Goal: Transaction & Acquisition: Purchase product/service

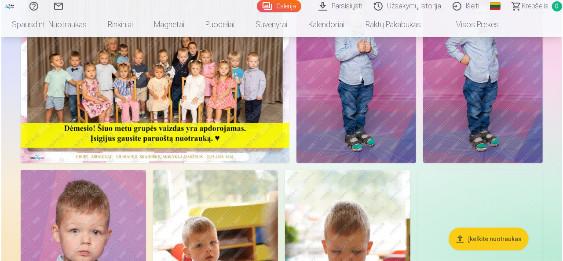
scroll to position [132, 0]
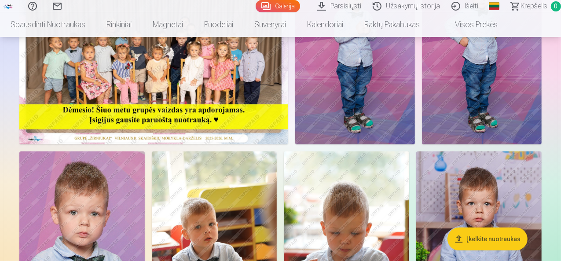
click at [211, 123] on img at bounding box center [153, 54] width 269 height 179
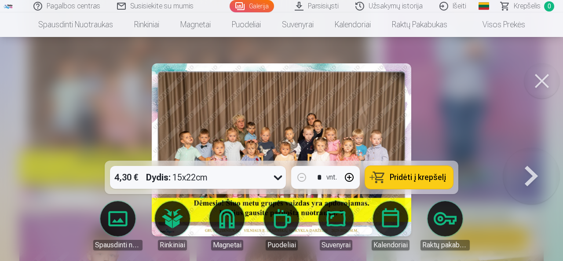
click at [418, 177] on span "Pridėti į krepšelį" at bounding box center [418, 177] width 56 height 8
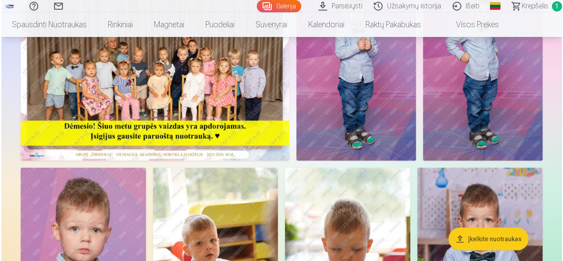
scroll to position [88, 0]
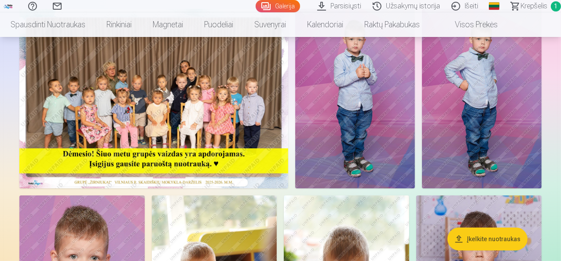
click at [415, 133] on img at bounding box center [355, 98] width 120 height 179
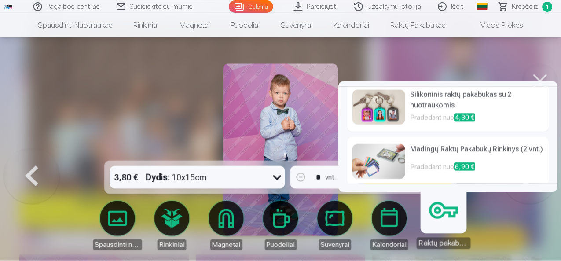
scroll to position [64, 0]
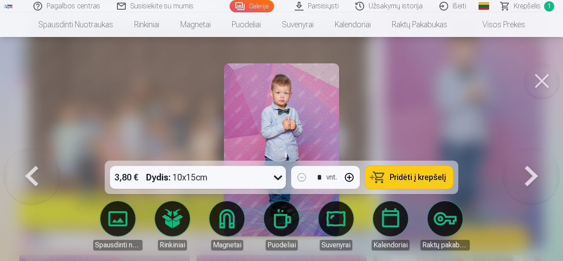
click at [50, 122] on div at bounding box center [281, 130] width 563 height 261
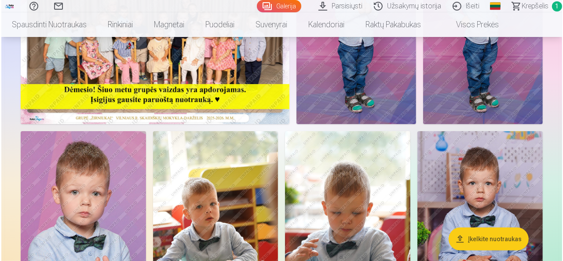
scroll to position [220, 0]
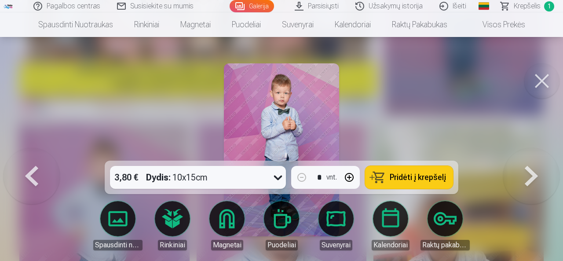
click at [525, 152] on button at bounding box center [531, 150] width 56 height 4
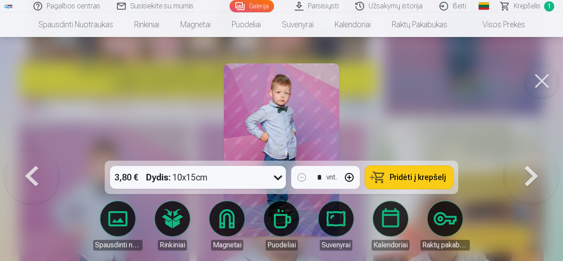
click at [525, 152] on button at bounding box center [531, 150] width 56 height 4
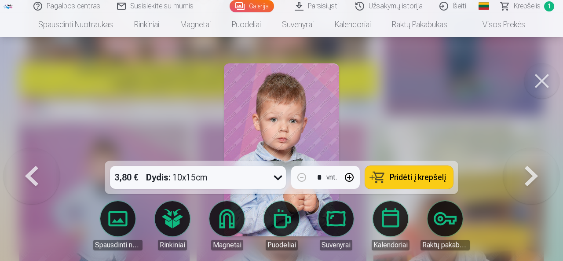
click at [525, 152] on button at bounding box center [531, 150] width 56 height 4
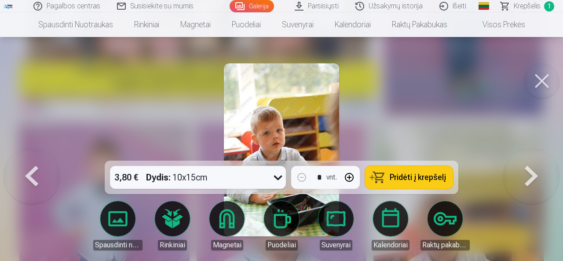
click at [525, 152] on button at bounding box center [531, 150] width 56 height 4
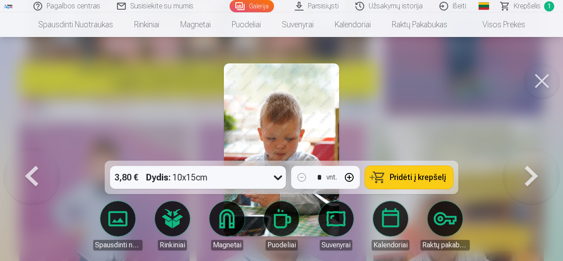
click at [525, 152] on button at bounding box center [531, 150] width 56 height 4
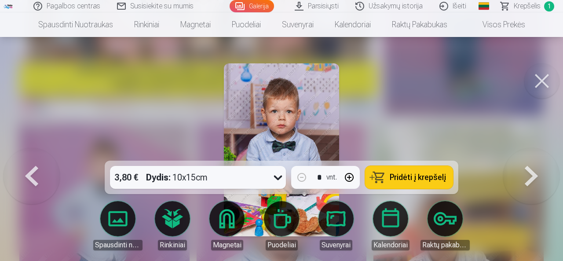
click at [525, 152] on button at bounding box center [531, 150] width 56 height 4
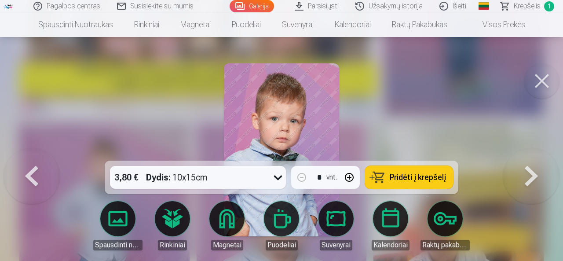
click at [525, 152] on button at bounding box center [531, 150] width 56 height 4
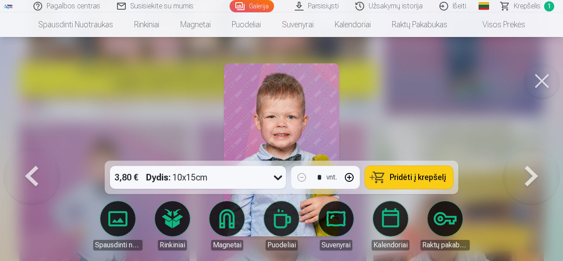
click at [525, 152] on button at bounding box center [531, 150] width 56 height 4
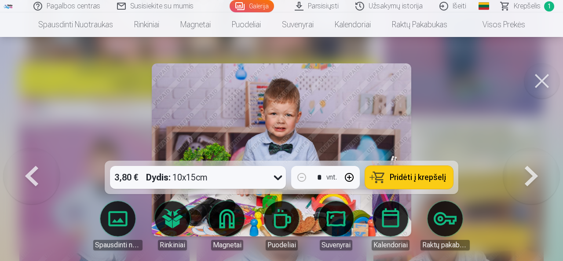
click at [525, 152] on button at bounding box center [531, 150] width 56 height 4
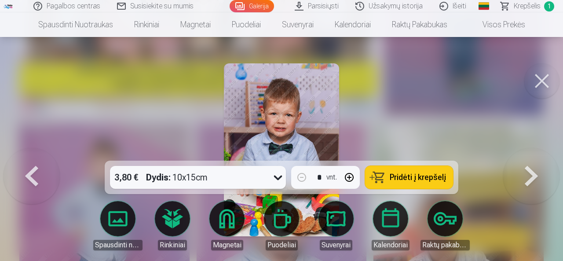
click at [525, 152] on button at bounding box center [531, 150] width 56 height 4
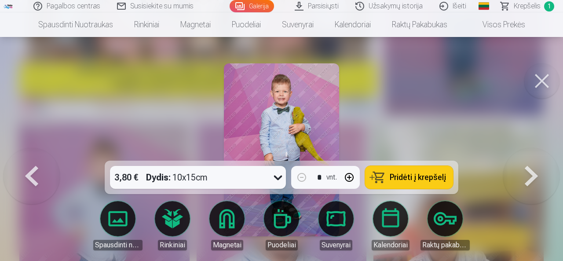
click at [520, 152] on button at bounding box center [531, 150] width 56 height 4
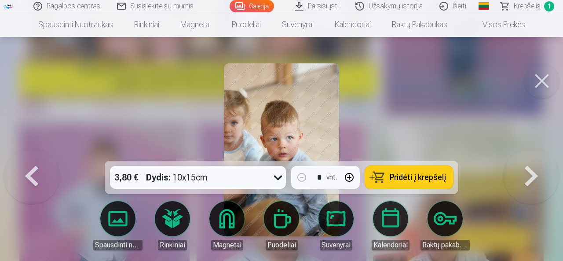
click at [520, 152] on button at bounding box center [531, 150] width 56 height 4
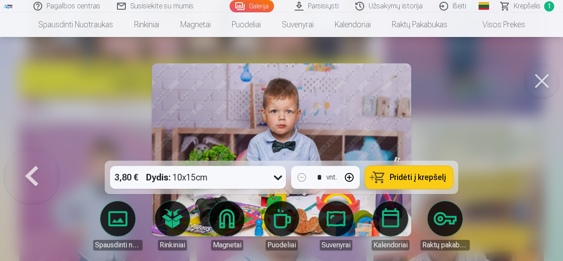
click at [37, 152] on button at bounding box center [32, 150] width 56 height 4
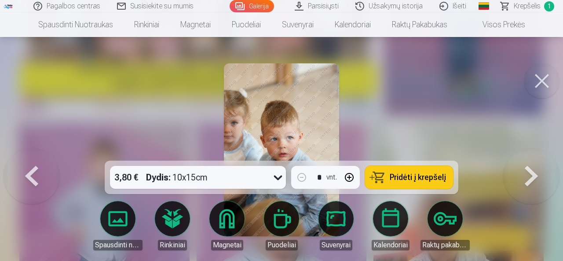
click at [37, 152] on button at bounding box center [32, 150] width 56 height 4
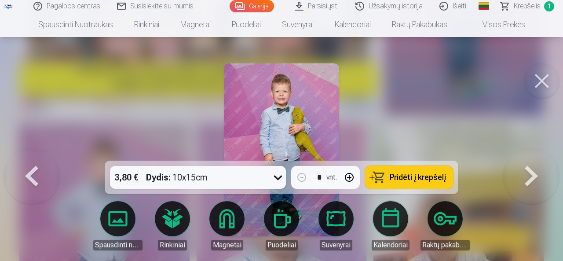
click at [37, 152] on button at bounding box center [32, 150] width 56 height 4
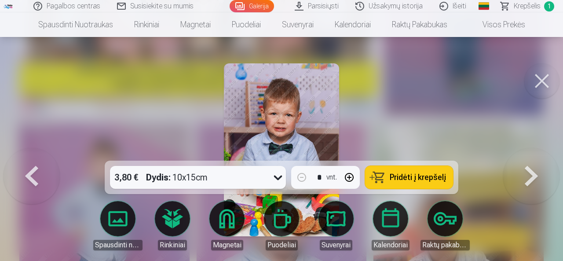
click at [37, 152] on button at bounding box center [32, 150] width 56 height 4
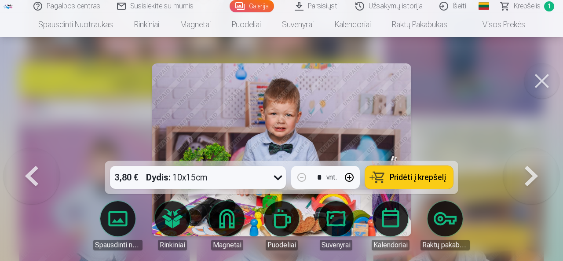
click at [37, 152] on button at bounding box center [32, 150] width 56 height 4
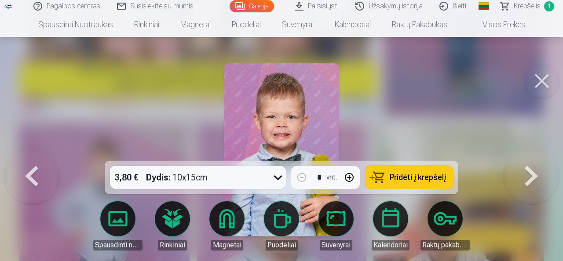
click at [37, 152] on button at bounding box center [32, 150] width 56 height 4
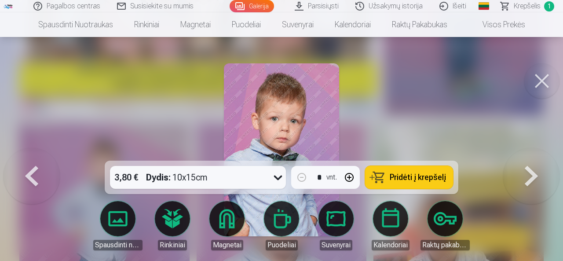
click at [37, 152] on button at bounding box center [32, 150] width 56 height 4
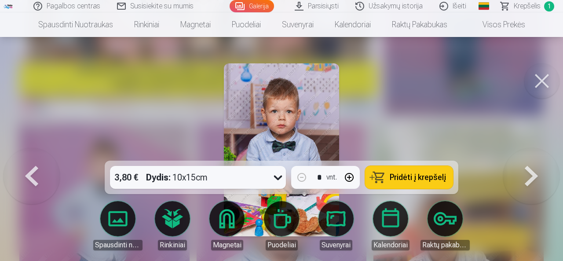
click at [37, 152] on button at bounding box center [32, 150] width 56 height 4
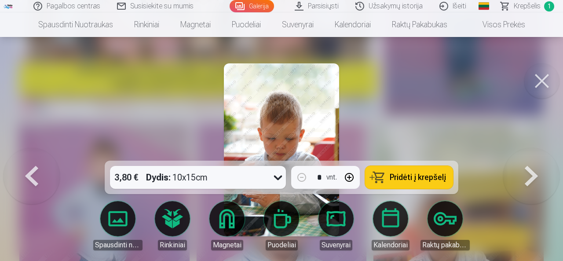
click at [37, 152] on button at bounding box center [32, 150] width 56 height 4
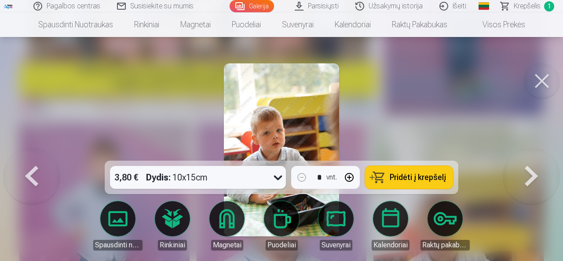
click at [37, 152] on button at bounding box center [32, 150] width 56 height 4
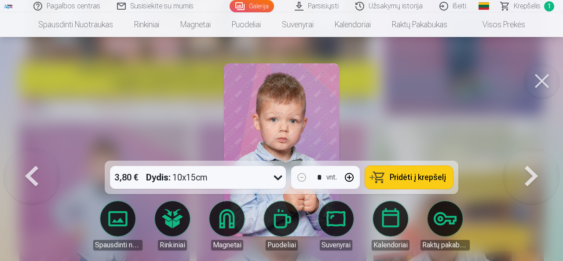
click at [37, 152] on button at bounding box center [32, 150] width 56 height 4
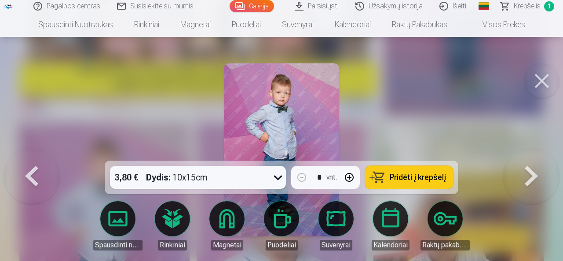
click at [37, 152] on button at bounding box center [32, 150] width 56 height 4
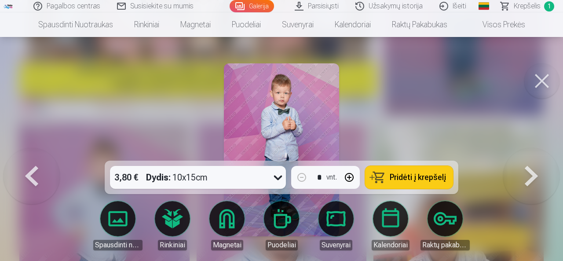
click at [37, 152] on button at bounding box center [32, 150] width 56 height 4
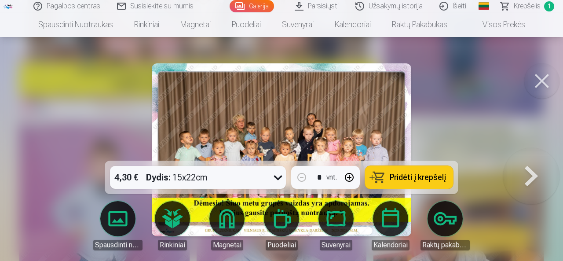
click at [523, 152] on button at bounding box center [531, 150] width 56 height 4
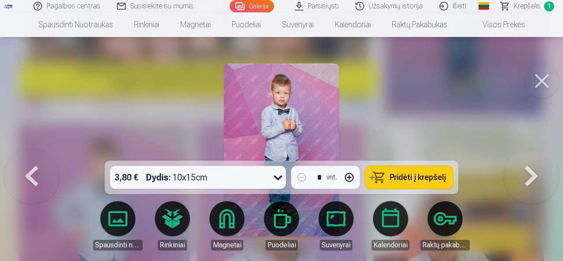
click at [519, 152] on button at bounding box center [531, 150] width 56 height 4
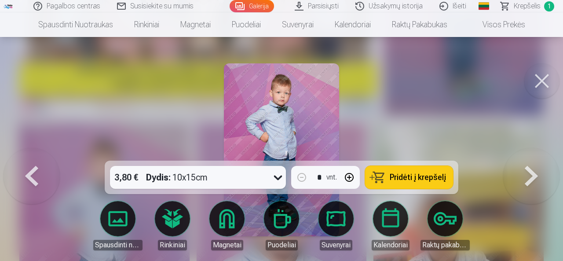
click at [29, 152] on button at bounding box center [32, 150] width 56 height 4
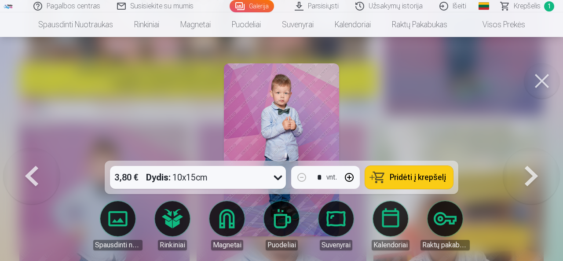
click at [536, 152] on button at bounding box center [531, 150] width 56 height 4
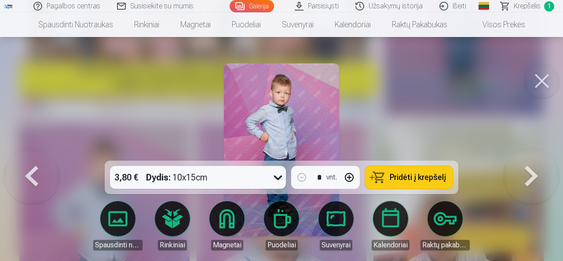
click at [516, 152] on button at bounding box center [531, 150] width 56 height 4
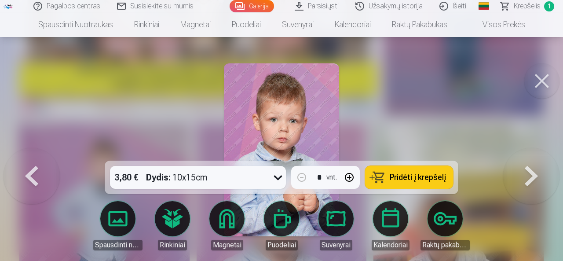
click at [516, 152] on button at bounding box center [531, 150] width 56 height 4
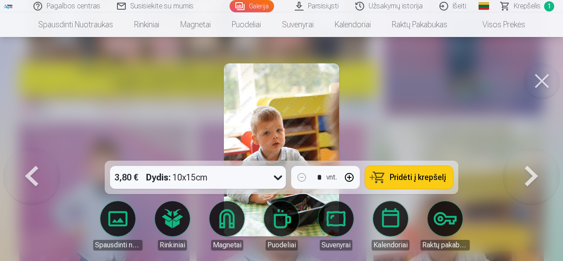
click at [516, 152] on button at bounding box center [531, 150] width 56 height 4
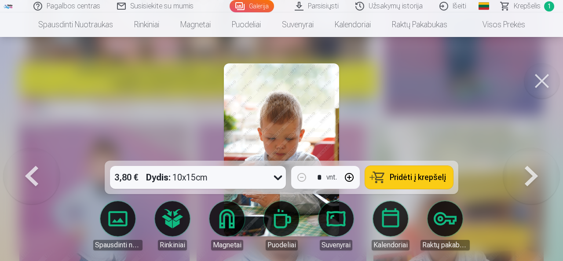
click at [516, 152] on button at bounding box center [531, 150] width 56 height 4
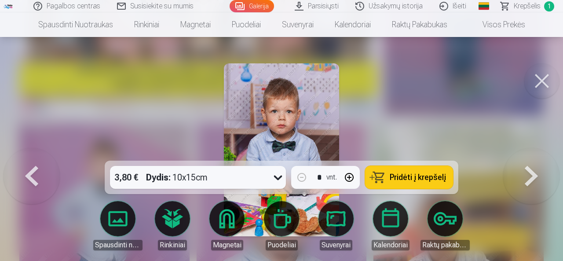
click at [516, 152] on button at bounding box center [531, 150] width 56 height 4
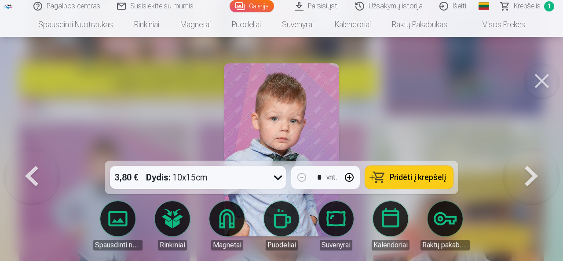
click at [516, 152] on button at bounding box center [531, 150] width 56 height 4
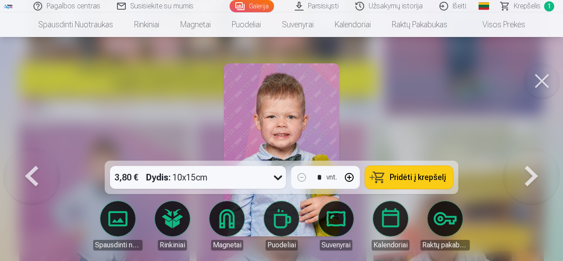
click at [516, 152] on button at bounding box center [531, 150] width 56 height 4
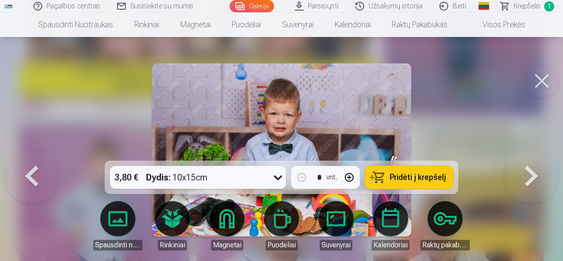
click at [516, 152] on button at bounding box center [531, 150] width 56 height 4
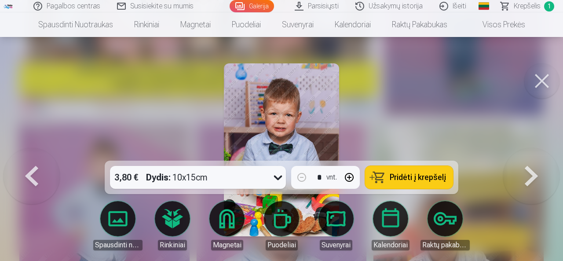
click at [516, 152] on button at bounding box center [531, 150] width 56 height 4
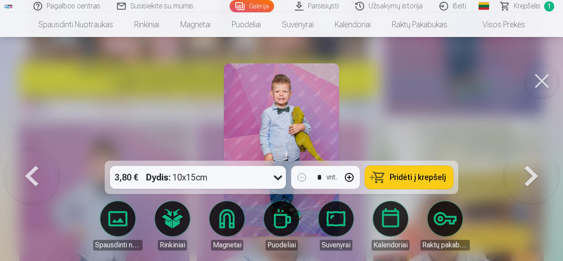
click at [516, 152] on button at bounding box center [531, 150] width 56 height 4
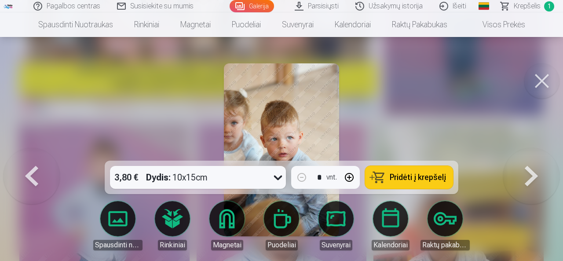
click at [516, 152] on button at bounding box center [531, 150] width 56 height 4
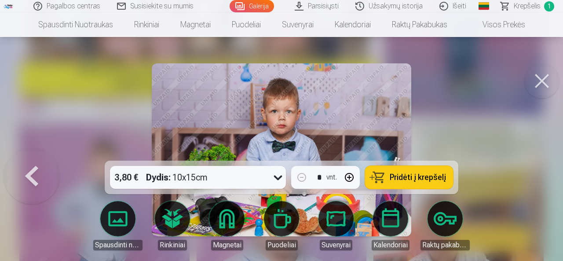
click at [40, 152] on button at bounding box center [32, 150] width 56 height 4
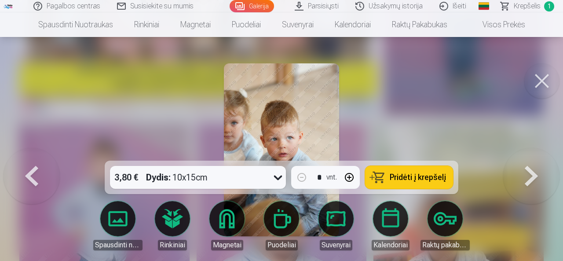
click at [40, 152] on button at bounding box center [32, 150] width 56 height 4
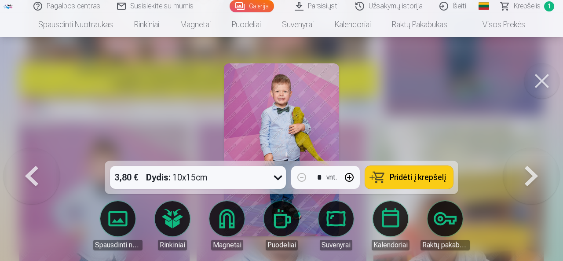
click at [40, 152] on button at bounding box center [32, 150] width 56 height 4
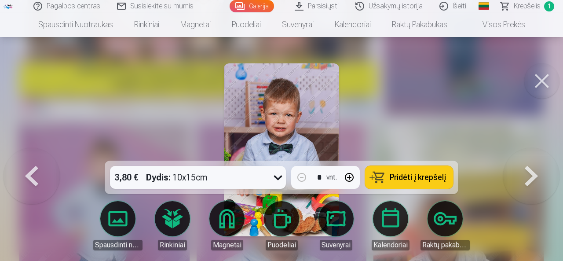
click at [40, 152] on button at bounding box center [32, 150] width 56 height 4
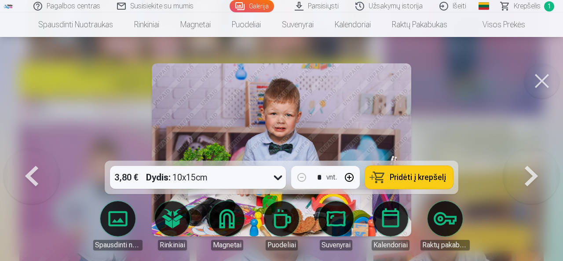
click at [40, 152] on button at bounding box center [32, 150] width 56 height 4
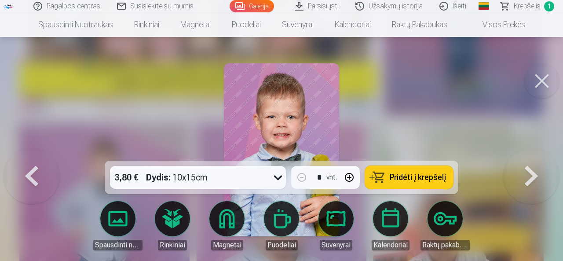
click at [40, 152] on button at bounding box center [32, 150] width 56 height 4
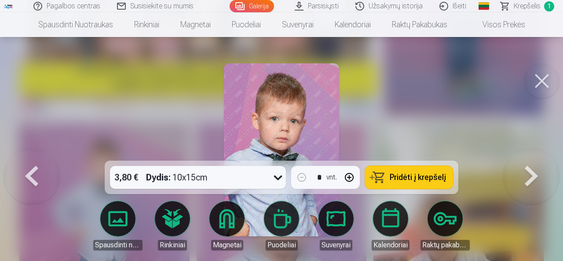
click at [40, 152] on button at bounding box center [32, 150] width 56 height 4
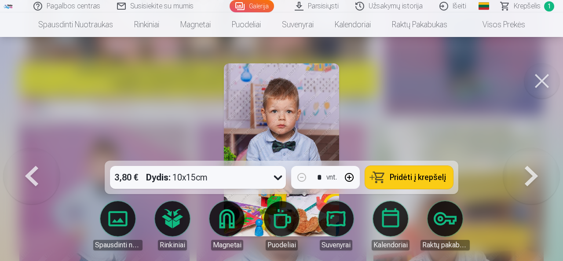
click at [40, 152] on button at bounding box center [32, 150] width 56 height 4
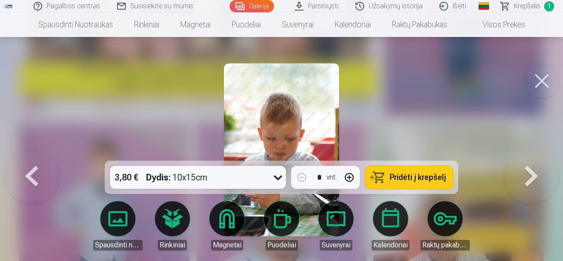
click at [40, 152] on button at bounding box center [32, 150] width 56 height 4
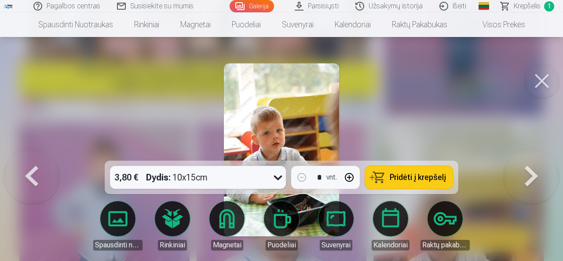
click at [40, 152] on button at bounding box center [32, 150] width 56 height 4
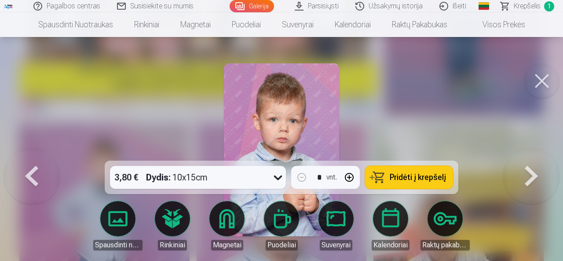
click at [40, 152] on button at bounding box center [32, 150] width 56 height 4
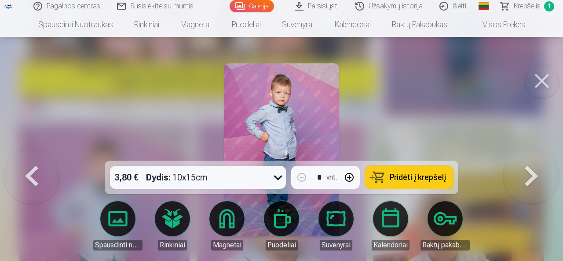
click at [40, 152] on button at bounding box center [32, 150] width 56 height 4
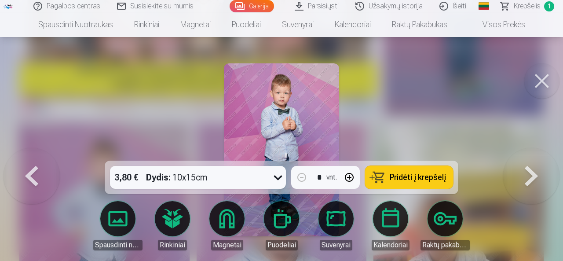
click at [40, 152] on button at bounding box center [32, 150] width 56 height 4
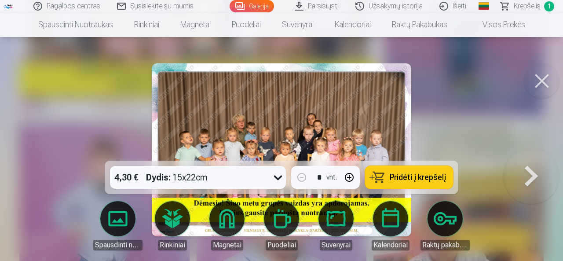
click at [542, 152] on button at bounding box center [531, 150] width 56 height 4
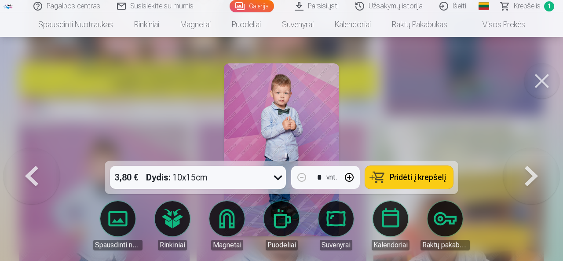
click at [430, 180] on span "Pridėti į krepšelį" at bounding box center [418, 177] width 56 height 8
click at [533, 152] on button at bounding box center [531, 150] width 56 height 4
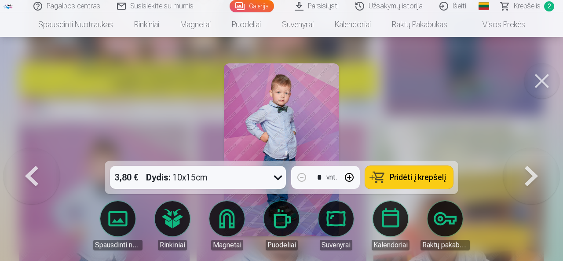
click at [451, 176] on button "Pridėti į krepšelį" at bounding box center [409, 177] width 88 height 23
click at [533, 152] on button at bounding box center [531, 150] width 56 height 4
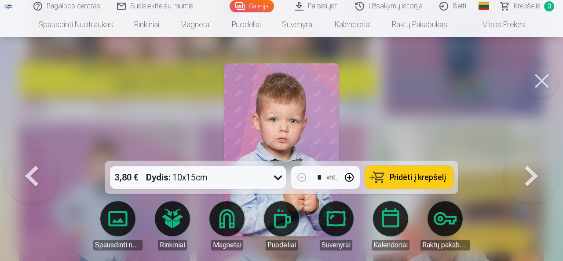
click at [533, 152] on button at bounding box center [531, 150] width 56 height 4
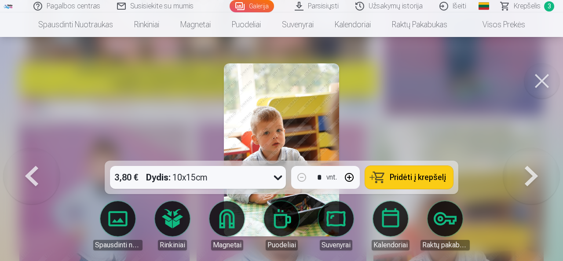
click at [532, 152] on button at bounding box center [531, 150] width 56 height 4
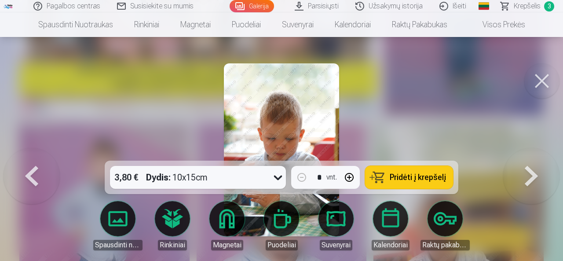
click at [532, 152] on button at bounding box center [531, 150] width 56 height 4
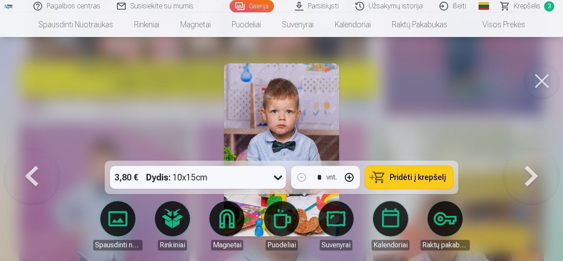
click at [532, 152] on button at bounding box center [531, 150] width 56 height 4
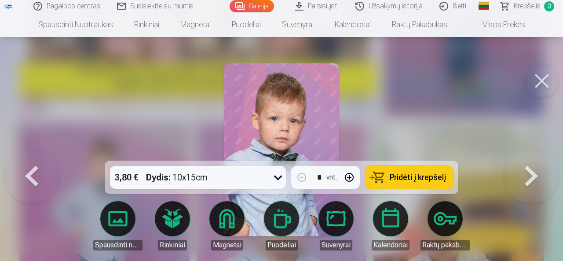
click at [532, 152] on button at bounding box center [531, 150] width 56 height 4
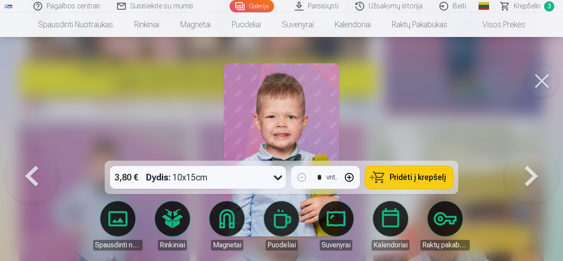
click at [532, 152] on button at bounding box center [531, 150] width 56 height 4
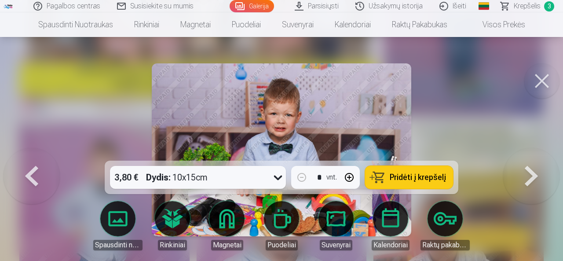
click at [532, 152] on button at bounding box center [531, 150] width 56 height 4
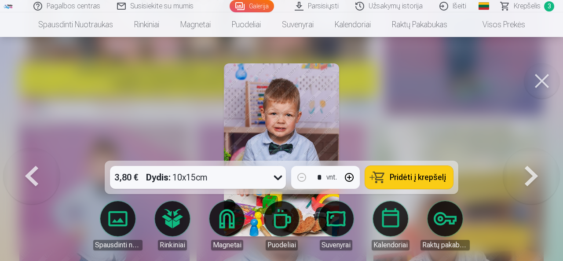
click at [532, 152] on button at bounding box center [531, 150] width 56 height 4
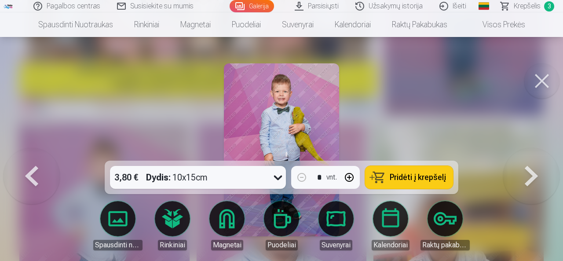
click at [43, 152] on button at bounding box center [32, 150] width 56 height 4
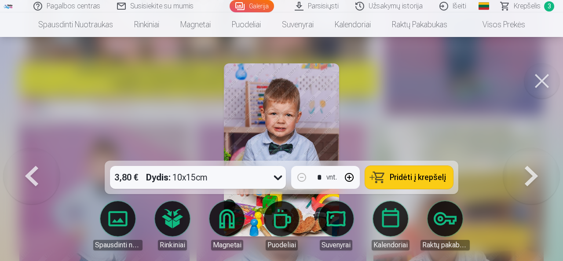
click at [532, 152] on button at bounding box center [531, 150] width 56 height 4
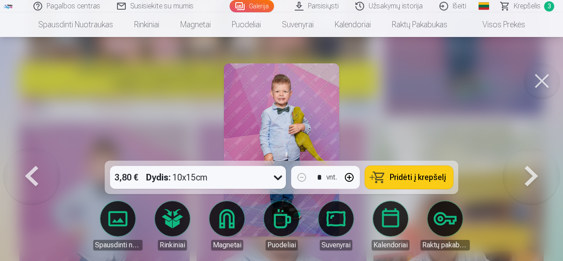
click at [530, 152] on button at bounding box center [531, 150] width 56 height 4
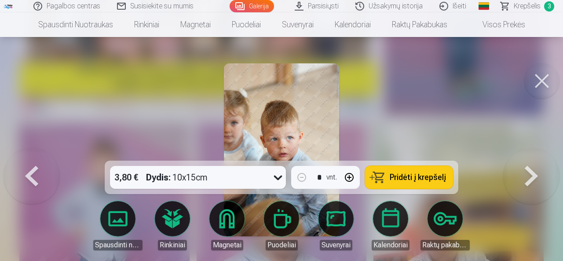
click at [22, 152] on button at bounding box center [32, 150] width 56 height 4
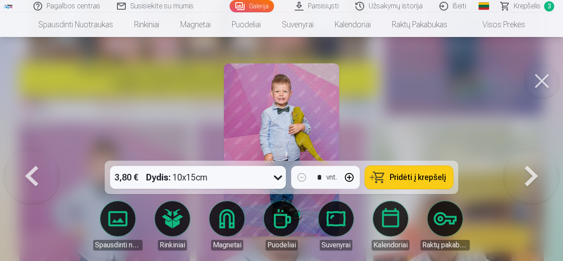
click at [22, 152] on button at bounding box center [32, 150] width 56 height 4
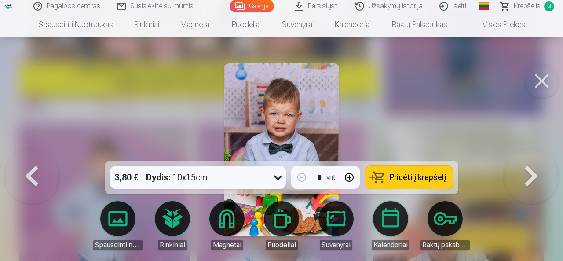
click at [22, 152] on button at bounding box center [32, 150] width 56 height 4
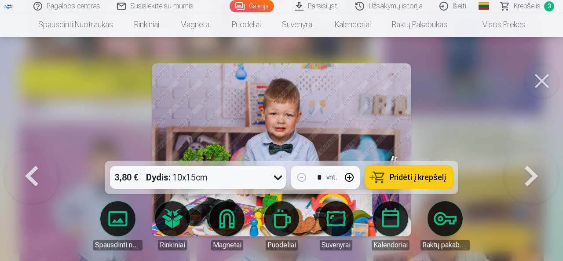
click at [22, 152] on button at bounding box center [32, 150] width 56 height 4
